Goal: Transaction & Acquisition: Book appointment/travel/reservation

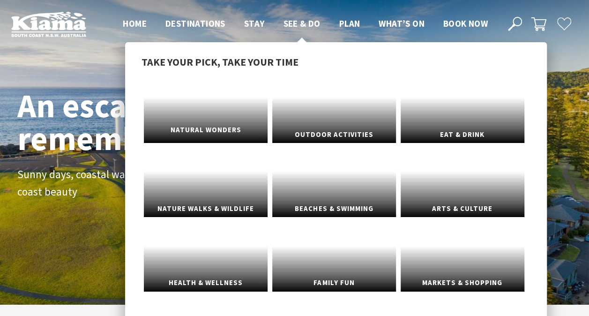
click at [216, 104] on link "Natural Wonders" at bounding box center [206, 108] width 124 height 70
click at [210, 128] on span "Natural Wonders" at bounding box center [206, 129] width 124 height 17
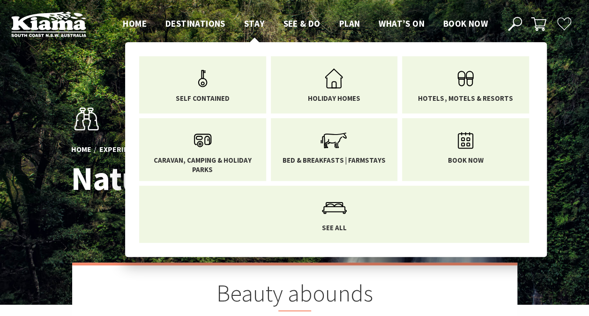
click at [254, 27] on span "Stay" at bounding box center [254, 23] width 21 height 11
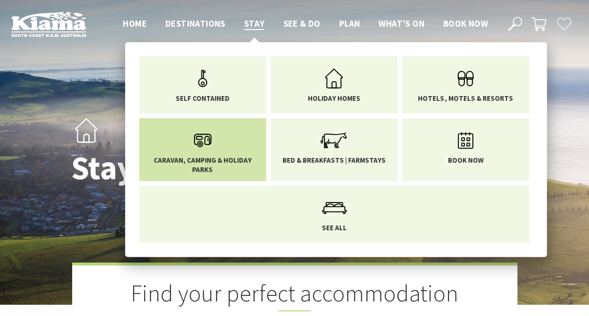
click at [202, 159] on span "Caravan, Camping & Holiday Parks" at bounding box center [202, 165] width 113 height 18
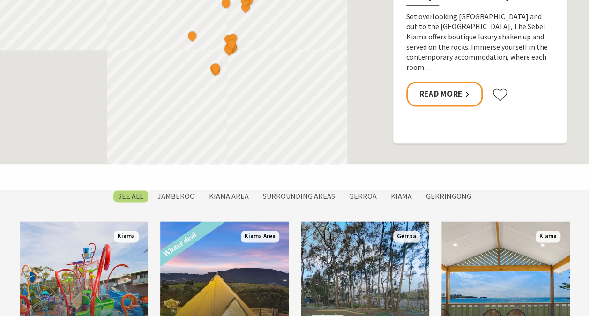
scroll to position [703, 0]
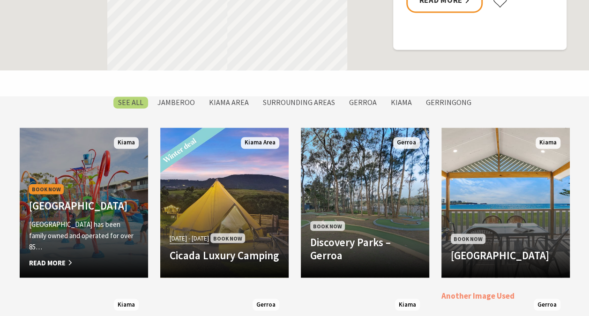
click at [62, 199] on h4 "[GEOGRAPHIC_DATA]" at bounding box center [84, 205] width 110 height 13
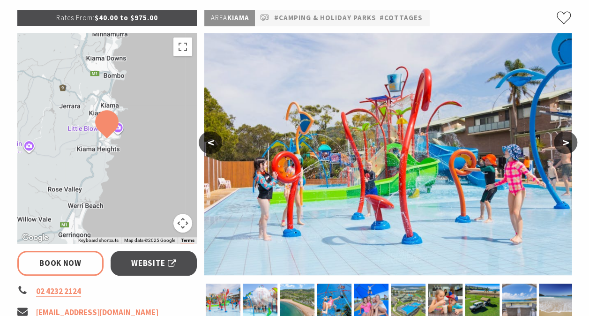
scroll to position [234, 0]
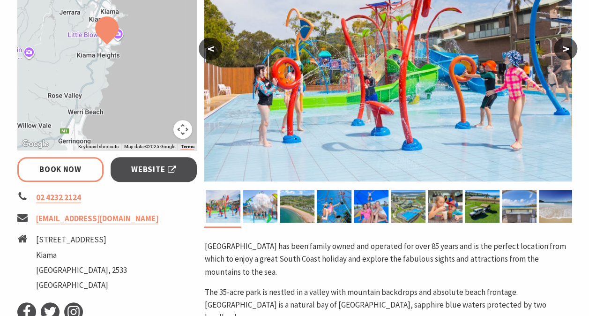
select select "3"
select select "2"
click at [66, 165] on link "Book Now" at bounding box center [60, 169] width 87 height 25
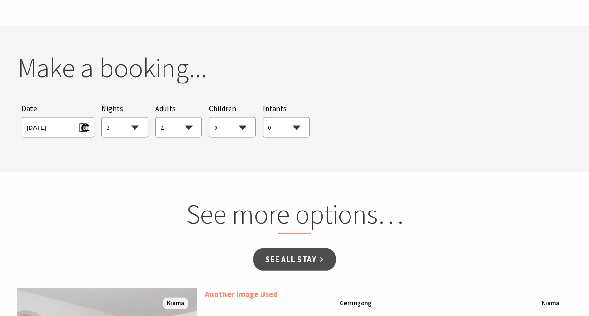
scroll to position [887, 0]
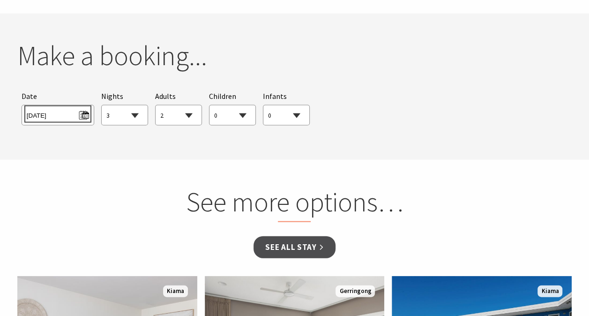
click at [84, 108] on span "[DATE]" at bounding box center [58, 114] width 62 height 13
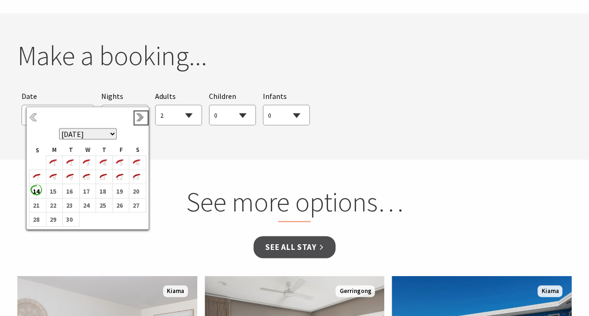
click at [139, 119] on link "Next" at bounding box center [141, 118] width 10 height 10
click at [33, 117] on link "Previous" at bounding box center [34, 118] width 10 height 10
click at [71, 219] on b "30" at bounding box center [69, 219] width 12 height 12
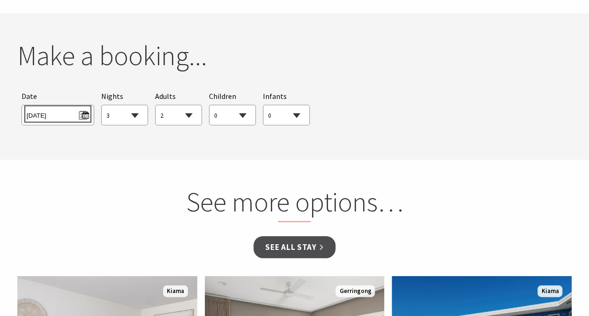
click at [48, 108] on span "[DATE]" at bounding box center [58, 114] width 62 height 13
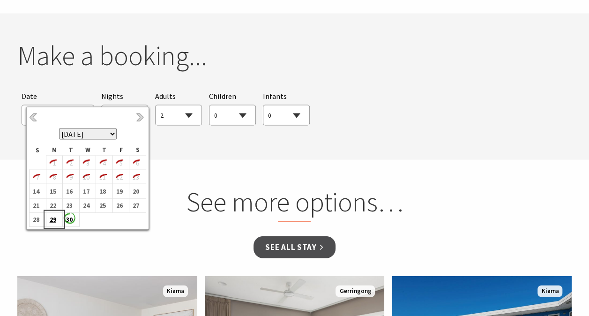
click at [53, 219] on b "29" at bounding box center [52, 219] width 12 height 12
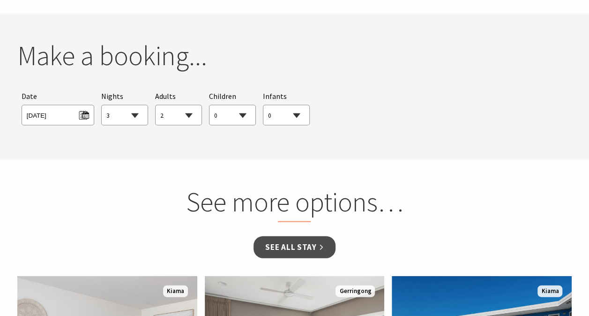
click at [120, 108] on select "1 2 3 4 5 6 7 8 9 10 11 12 13 14 15 16 17 18 19 20 21 22 23 24 25 26 27 28 29 30" at bounding box center [125, 116] width 46 height 21
select select "1"
click at [102, 106] on select "1 2 3 4 5 6 7 8 9 10 11 12 13 14 15 16 17 18 19 20 21 22 23 24 25 26 27 28 29 30" at bounding box center [125, 116] width 46 height 21
click at [174, 106] on select "0 1 2 3 4 5 6 7 8 9 10 11 12 13 14 15 16 17 18 19 20 21 22 23 24 25 26 27 28 29…" at bounding box center [179, 116] width 46 height 21
select select "1"
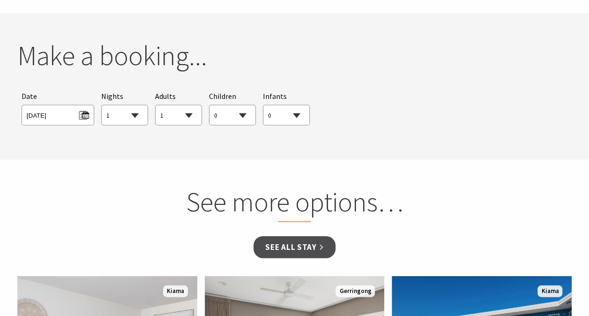
click at [156, 106] on select "0 1 2 3 4 5 6 7 8 9 10 11 12 13 14 15 16 17 18 19 20 21 22 23 24 25 26 27 28 29…" at bounding box center [179, 116] width 46 height 21
click at [218, 106] on select "0 1 2 3 4 5 6 7 8 9 10 11 12 13 14 15 16 17 18 19 20 21 22 23 24 25 26 27 28 29…" at bounding box center [233, 116] width 46 height 21
select select "1"
click at [210, 106] on select "0 1 2 3 4 5 6 7 8 9 10 11 12 13 14 15 16 17 18 19 20 21 22 23 24 25 26 27 28 29…" at bounding box center [233, 116] width 46 height 21
click at [243, 106] on select "0 1 2 3 4 5 6 7 8 9 10 11 12 13 14 15 16 17 18 19 20 21 22 23 24 25 26 27 28 29…" at bounding box center [233, 116] width 46 height 21
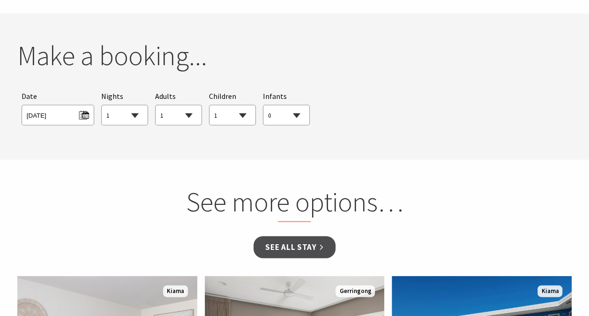
click at [243, 106] on select "0 1 2 3 4 5 6 7 8 9 10 11 12 13 14 15 16 17 18 19 20 21 22 23 24 25 26 27 28 29…" at bounding box center [233, 116] width 46 height 21
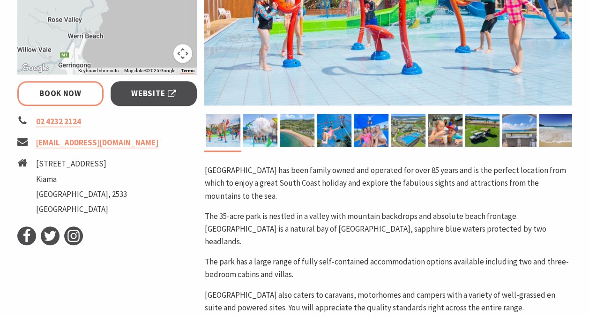
scroll to position [385, 0]
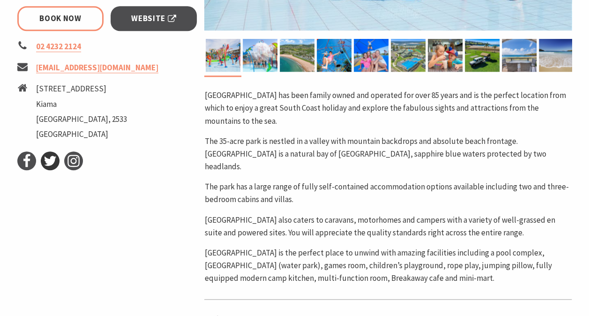
click at [51, 156] on use at bounding box center [50, 161] width 12 height 10
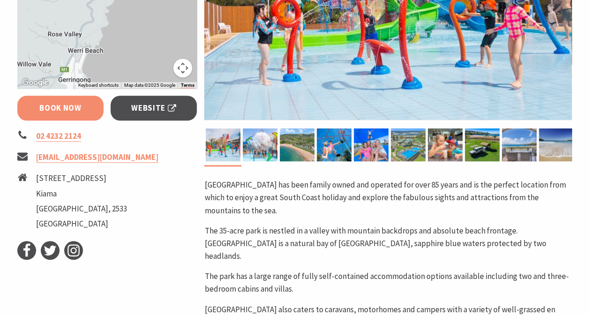
click at [58, 106] on link "Book Now" at bounding box center [60, 108] width 87 height 25
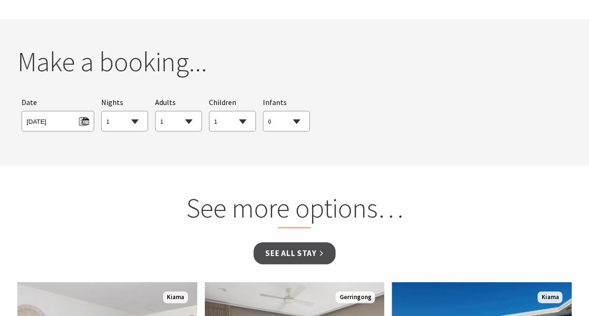
scroll to position [887, 0]
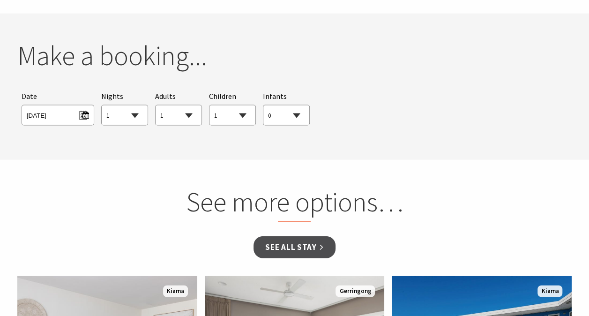
click at [166, 134] on section "You currently don't have any items in your cart Make a booking... Searching for…" at bounding box center [294, 87] width 589 height 146
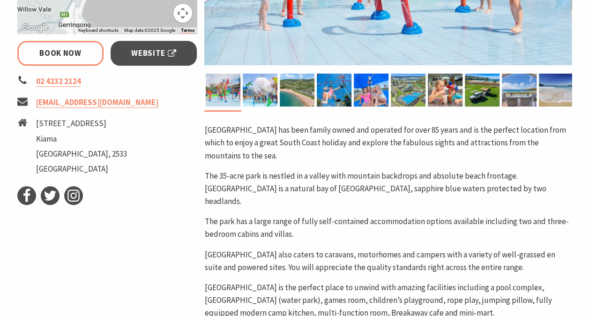
scroll to position [0, 0]
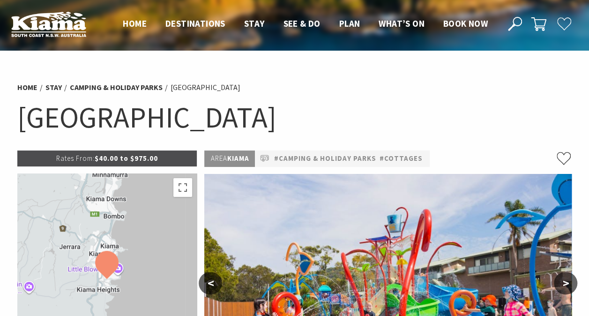
select select "1"
